Goal: Task Accomplishment & Management: Manage account settings

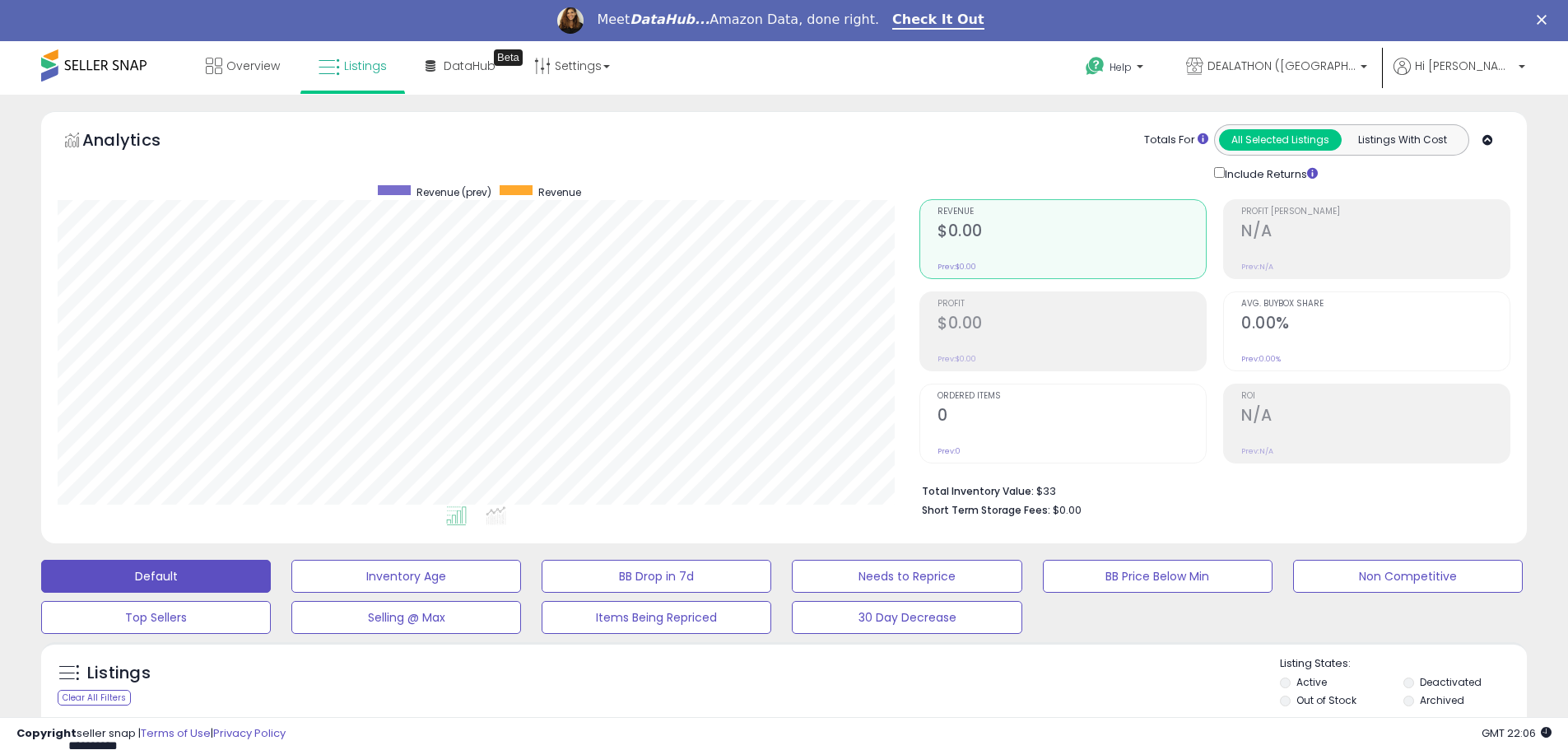
click at [224, 95] on div "**********" at bounding box center [784, 694] width 1568 height 1200
click at [230, 75] on link "Overview" at bounding box center [242, 66] width 98 height 49
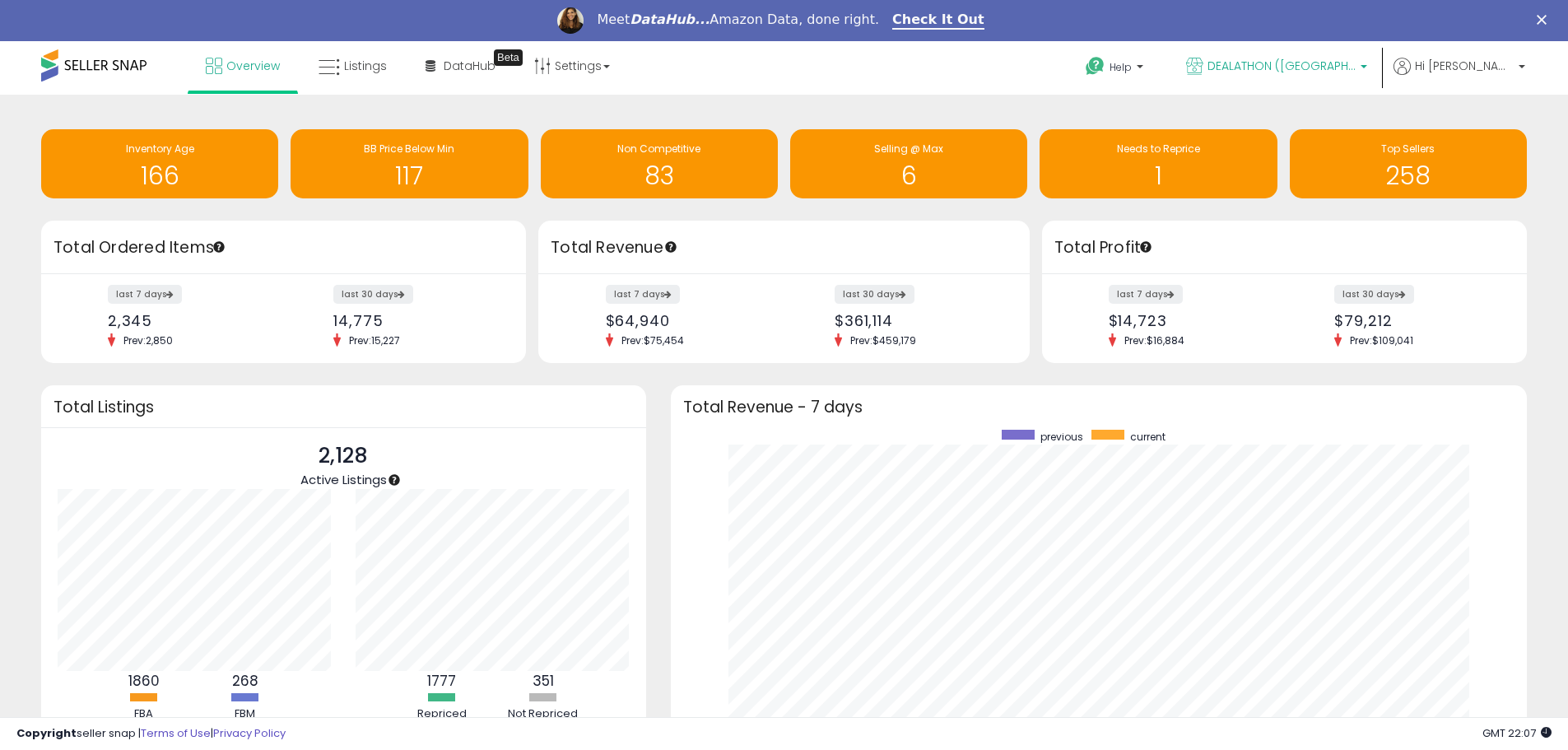
click at [1289, 76] on p "DEALATHON ([GEOGRAPHIC_DATA])" at bounding box center [1277, 68] width 181 height 21
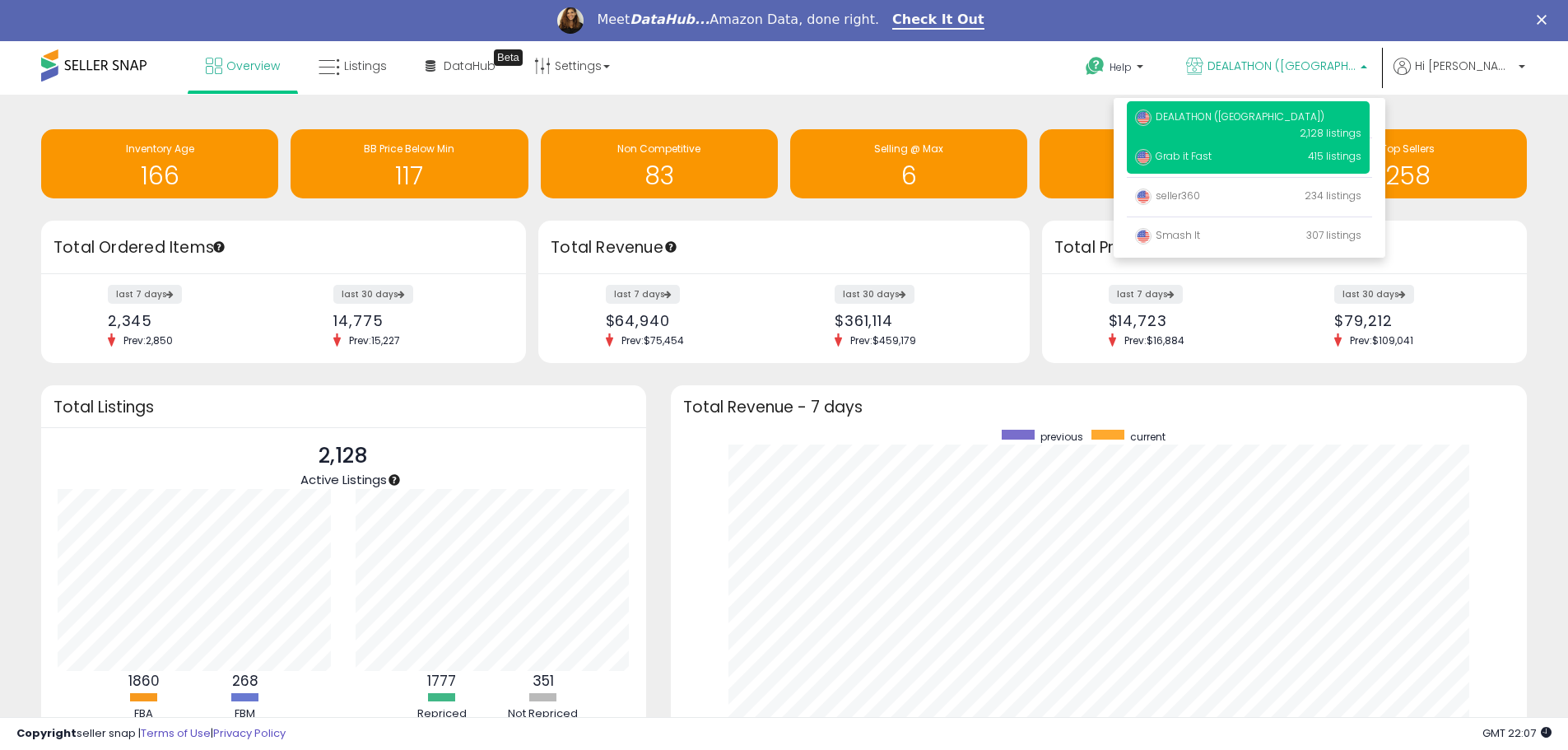
click at [1212, 152] on span "Grab it Fast" at bounding box center [1173, 155] width 77 height 14
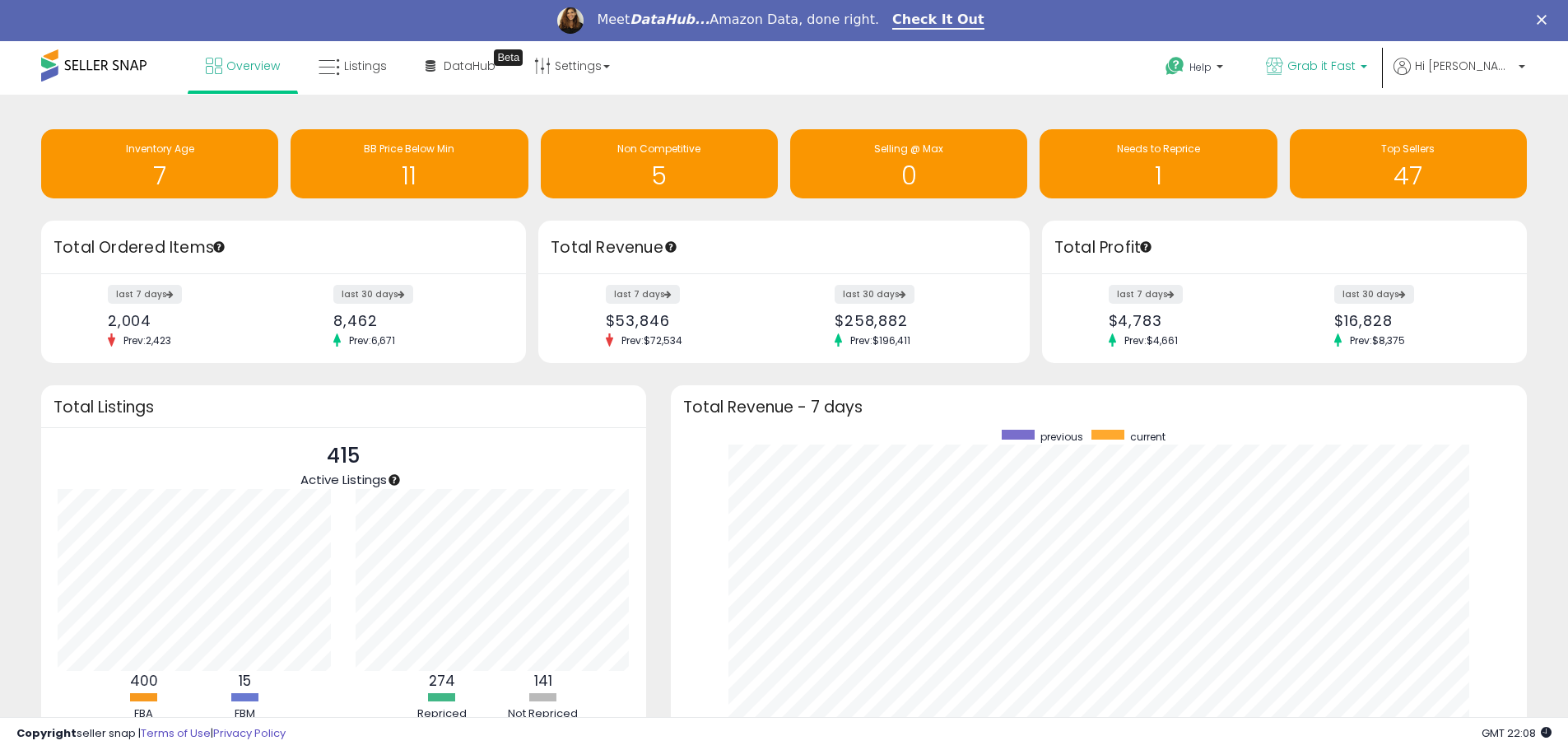
click at [1349, 66] on span "Grab it Fast" at bounding box center [1322, 65] width 68 height 16
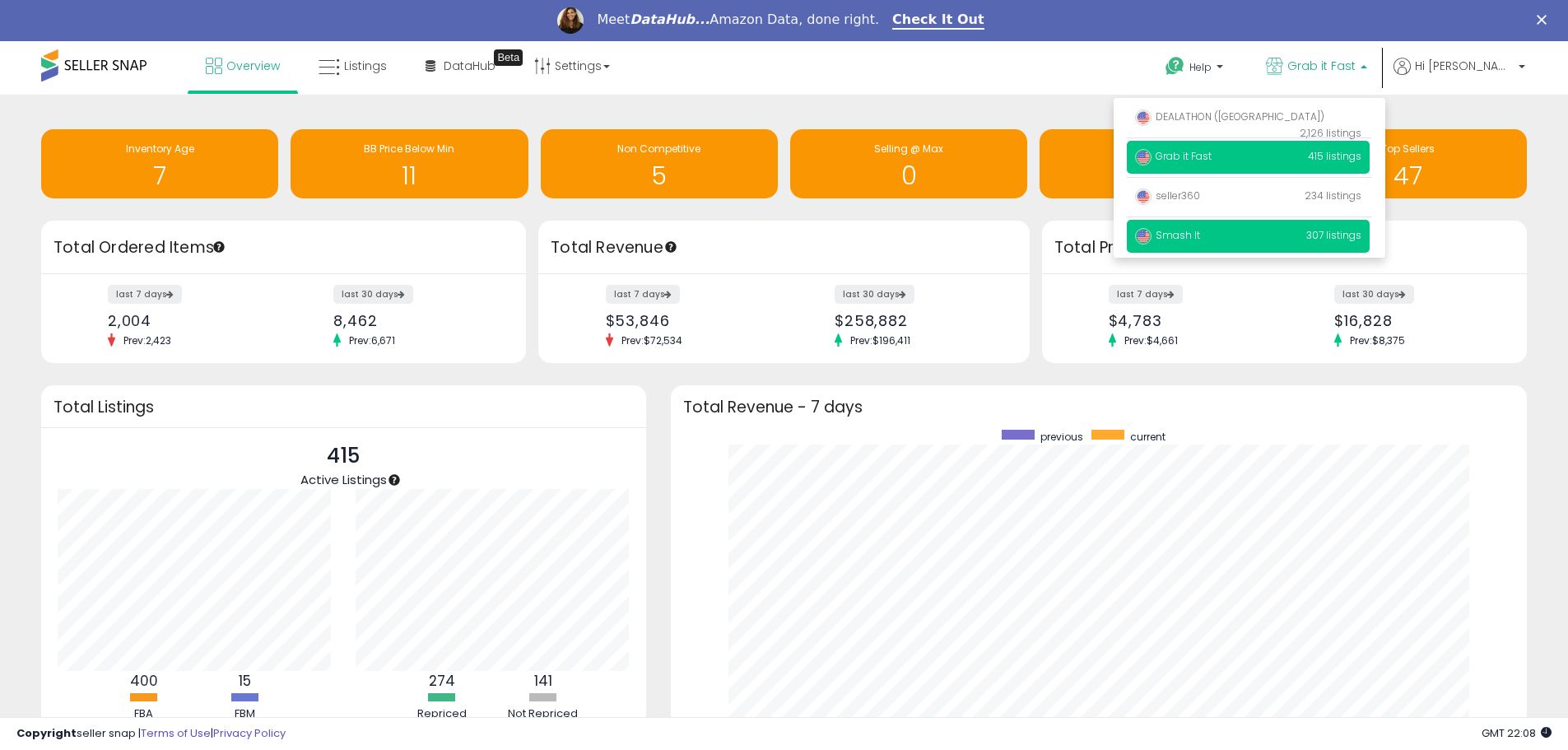
click at [1201, 241] on span "Smash It" at bounding box center [1168, 235] width 65 height 14
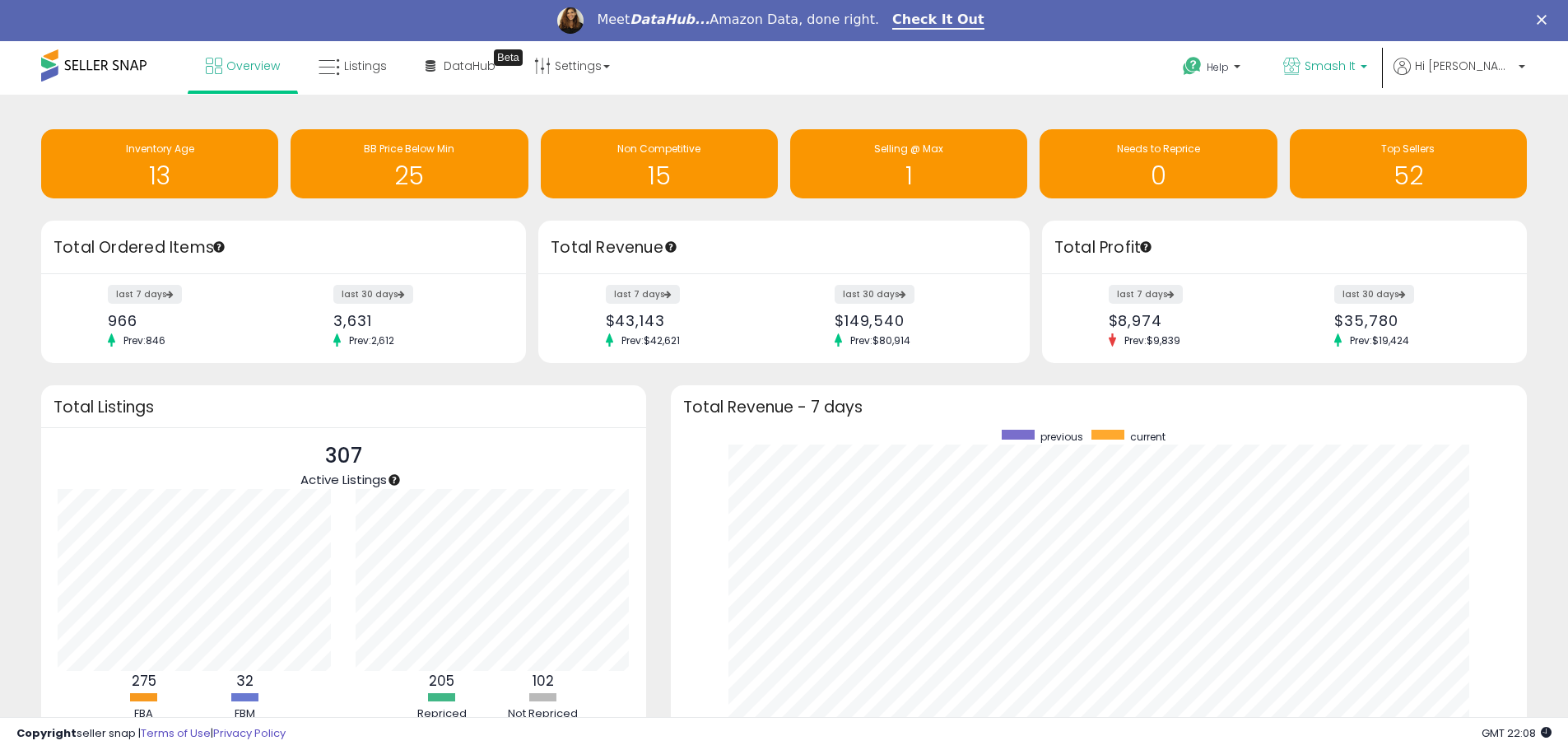
click at [1356, 66] on span "Smash It" at bounding box center [1330, 65] width 51 height 16
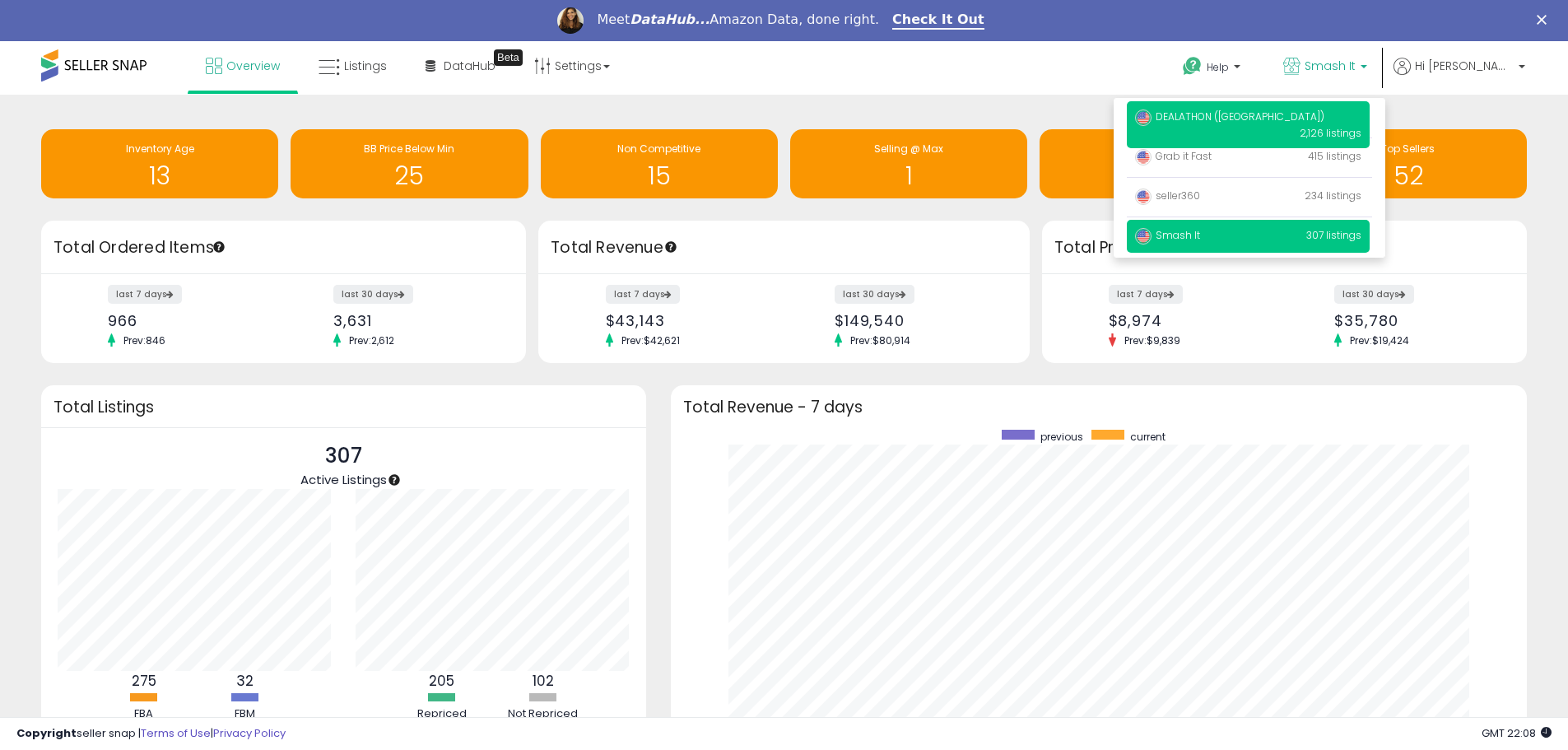
click at [1251, 120] on span "DEALATHON ([GEOGRAPHIC_DATA])" at bounding box center [1230, 116] width 189 height 14
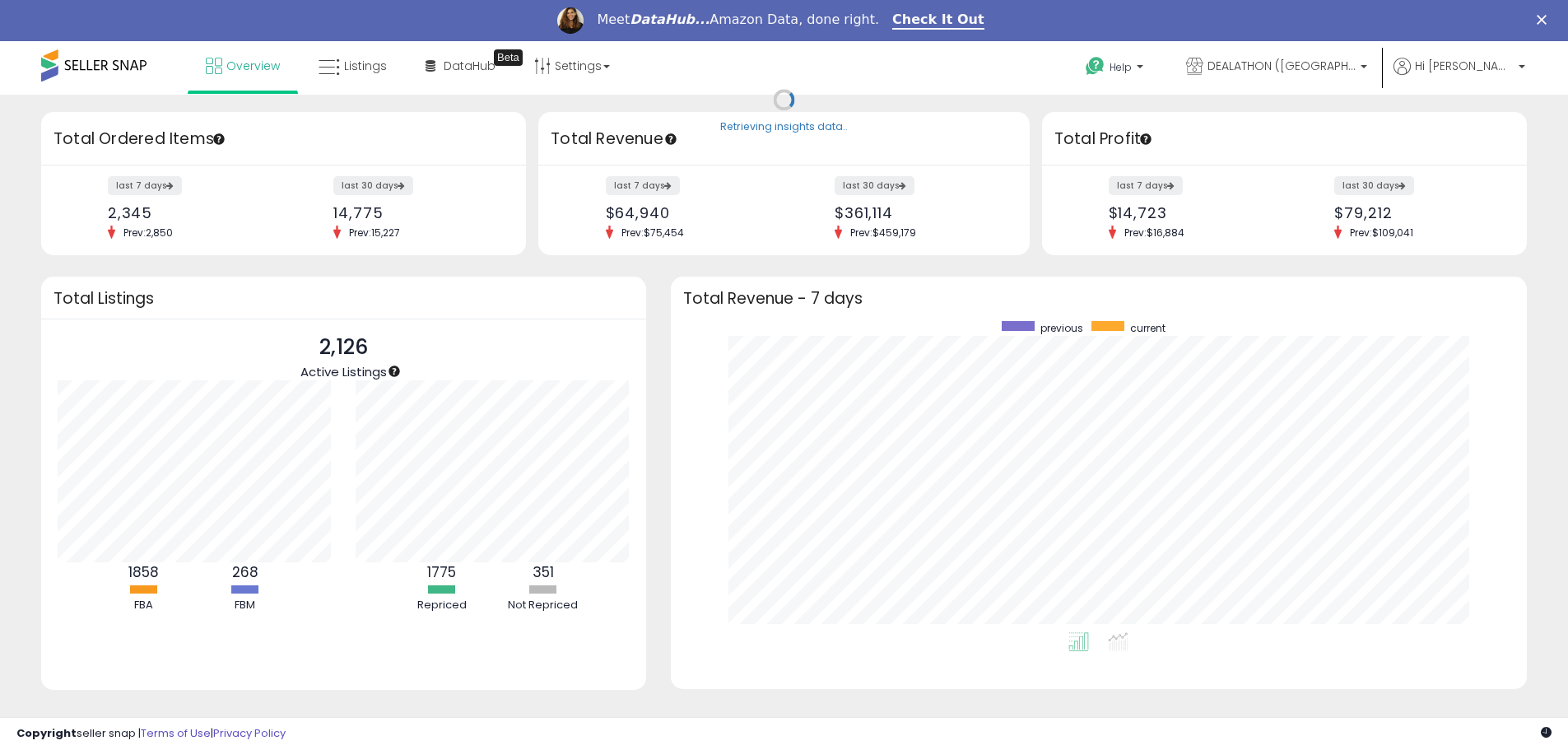
scroll to position [311, 824]
